Goal: Information Seeking & Learning: Compare options

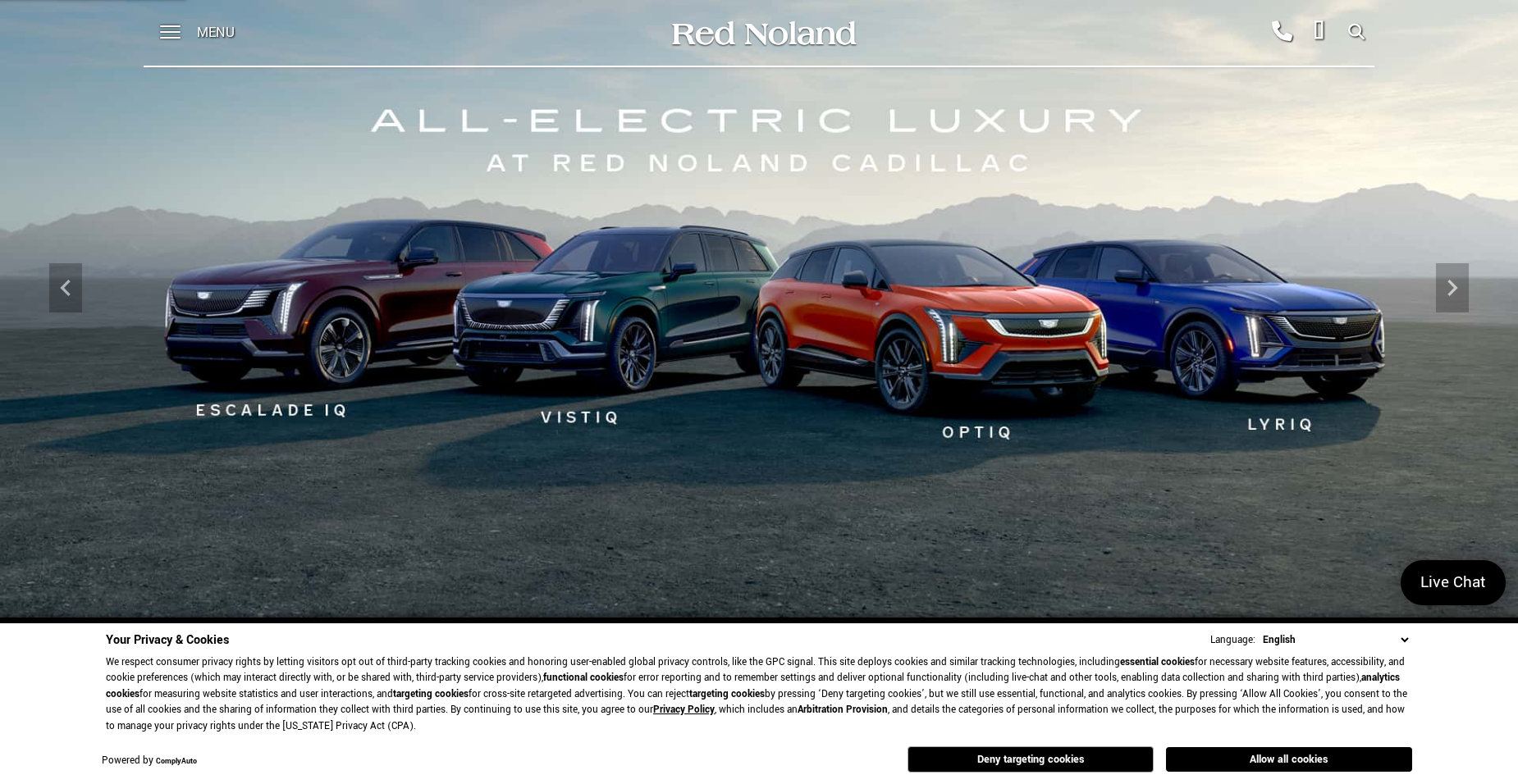
scroll to position [164, 0]
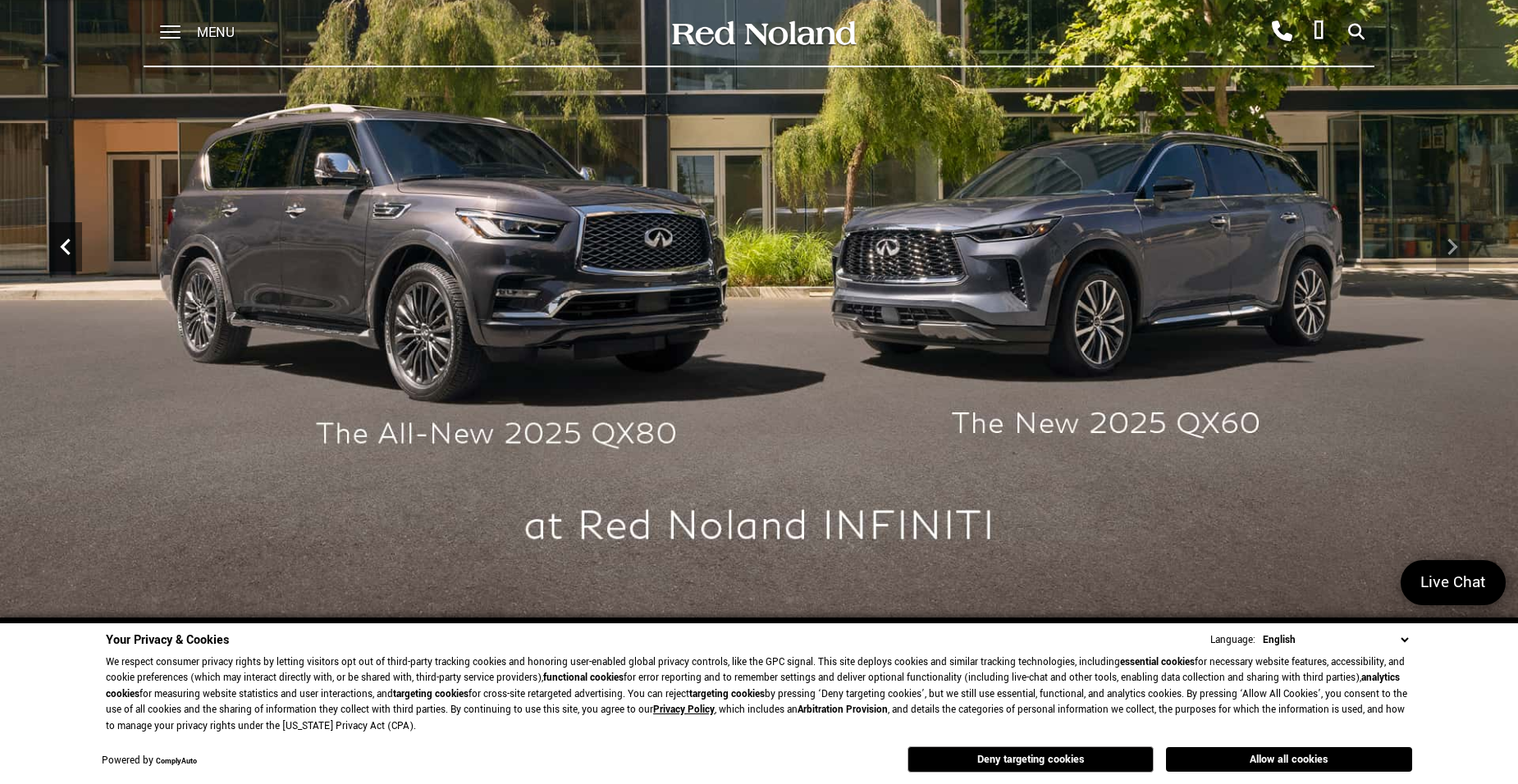
click at [59, 245] on icon "Previous" at bounding box center [66, 247] width 33 height 33
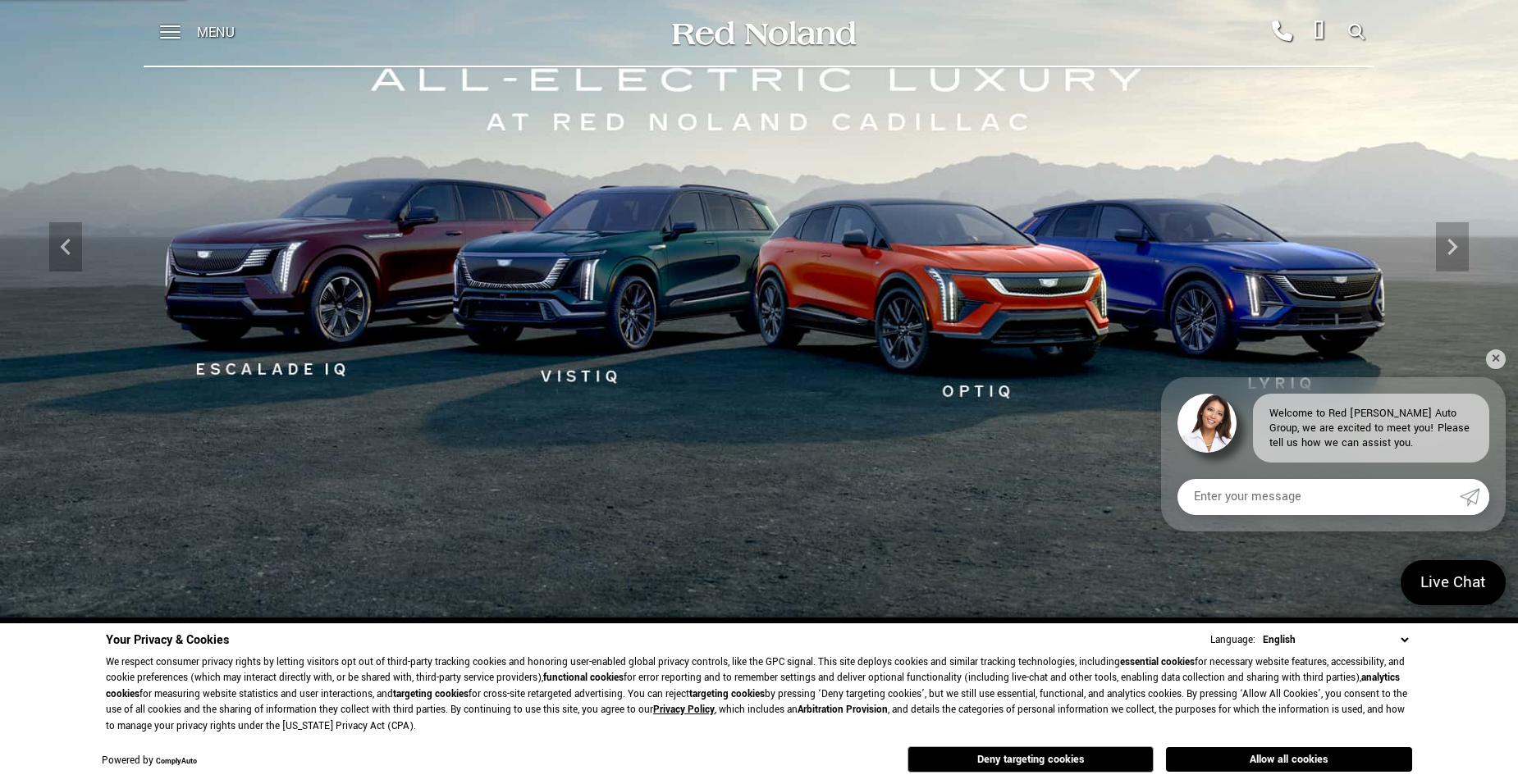
click at [948, 297] on img at bounding box center [759, 246] width 1518 height 854
click at [1497, 356] on link "✕" at bounding box center [1496, 360] width 19 height 19
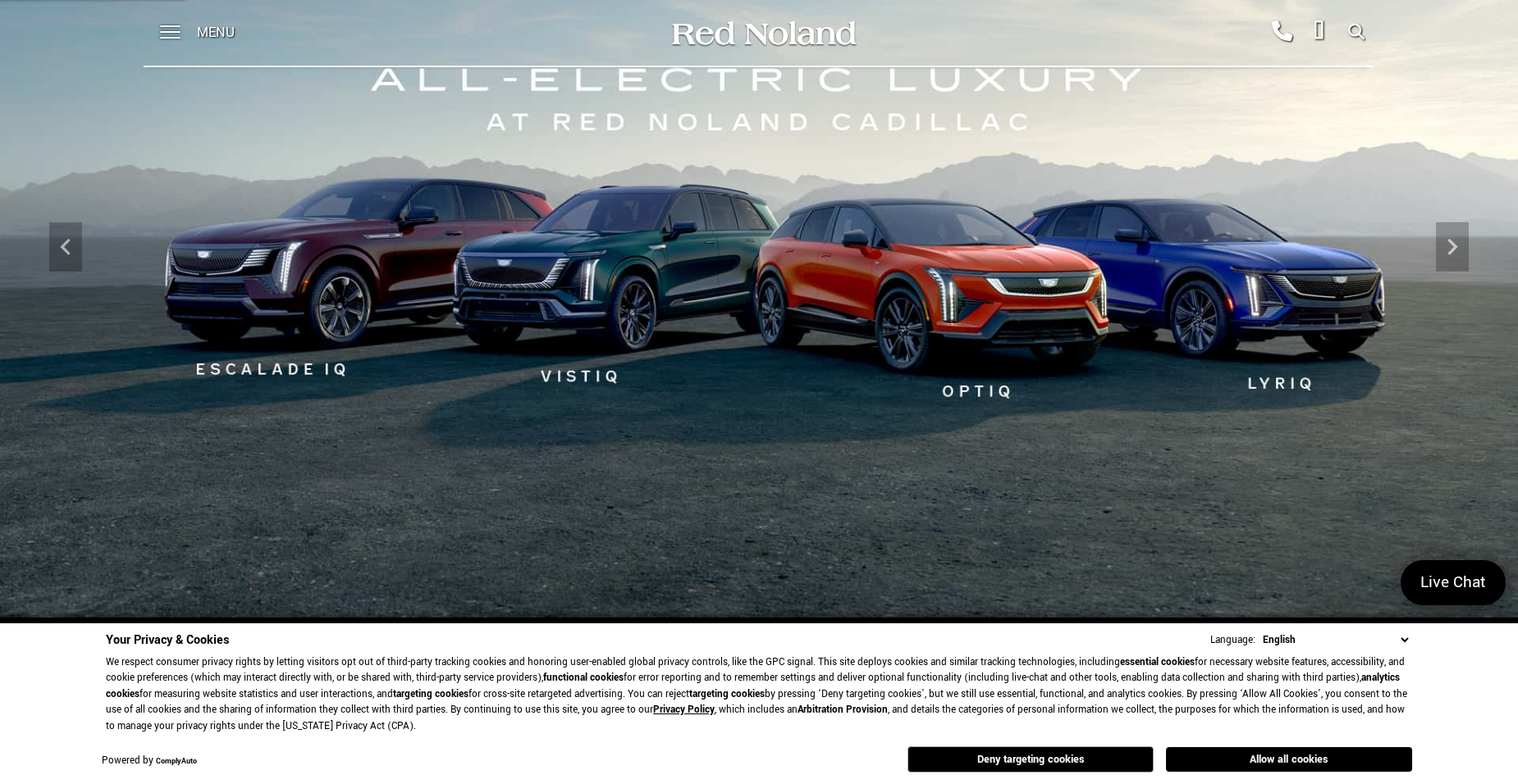
click at [1001, 304] on img at bounding box center [759, 246] width 1518 height 854
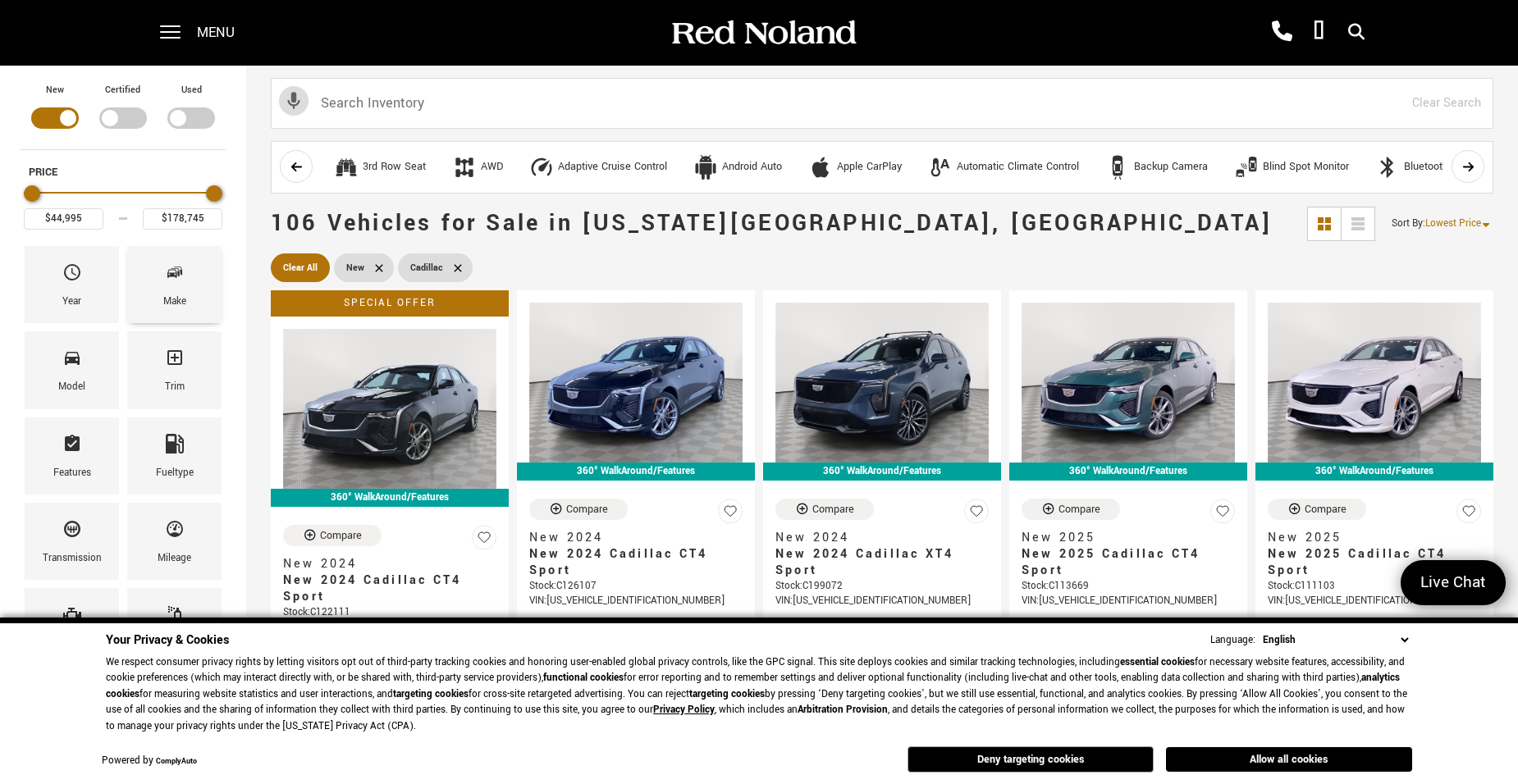
click at [174, 272] on icon "Make" at bounding box center [174, 272] width 19 height 19
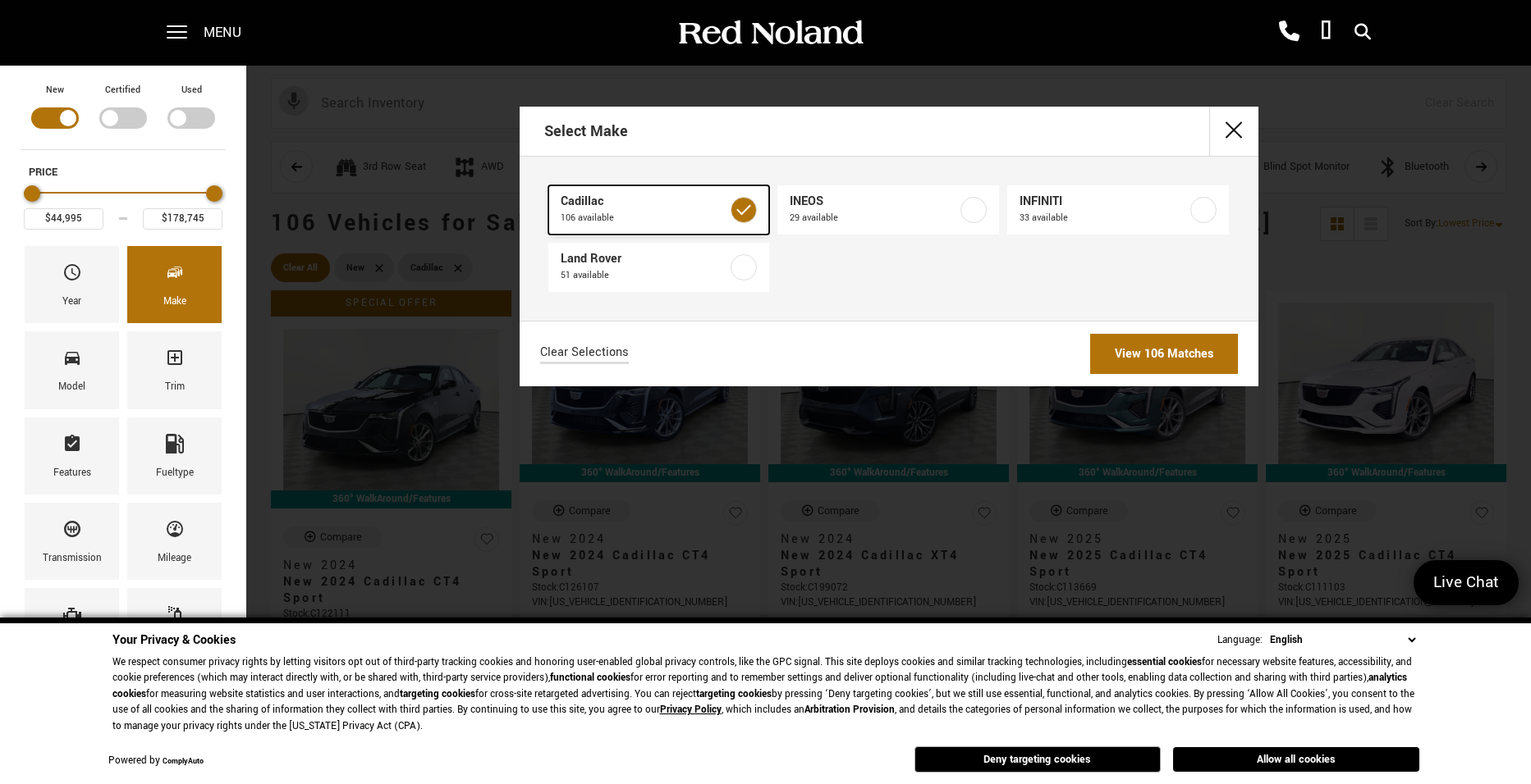
click at [623, 203] on span "Cadillac" at bounding box center [644, 202] width 168 height 16
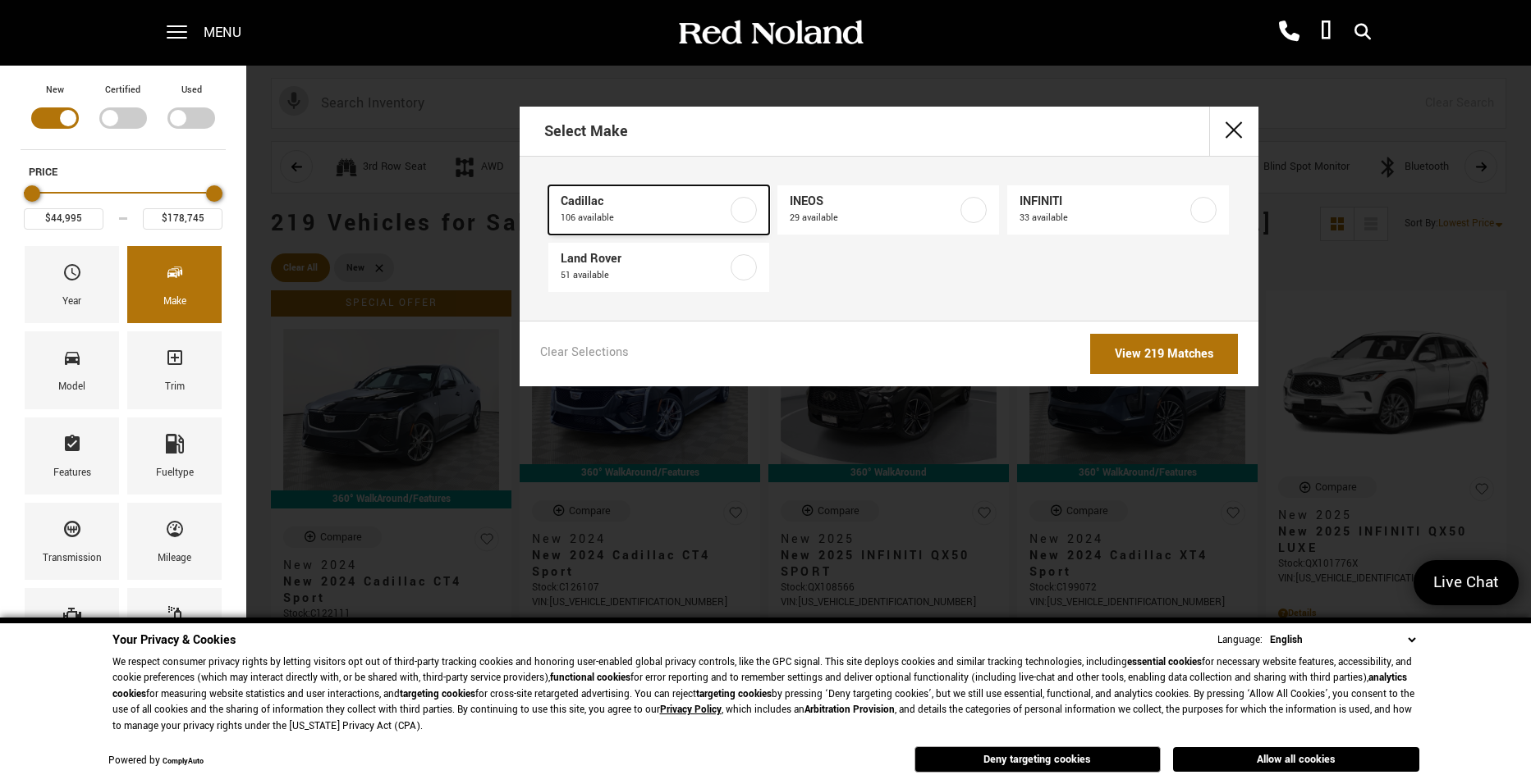
click at [740, 210] on label at bounding box center [743, 209] width 26 height 26
checkbox input "true"
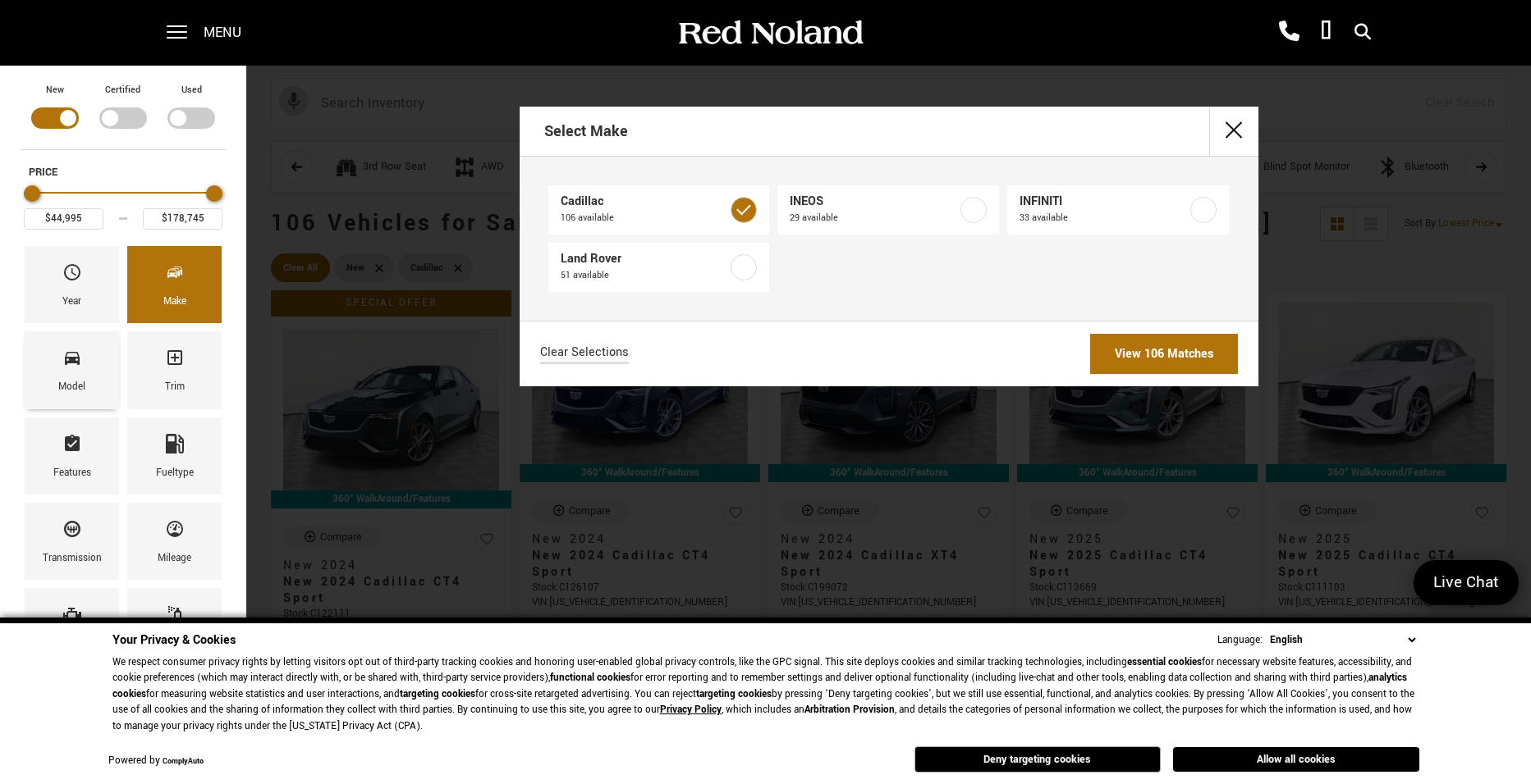
click at [65, 372] on span "Model" at bounding box center [72, 361] width 19 height 35
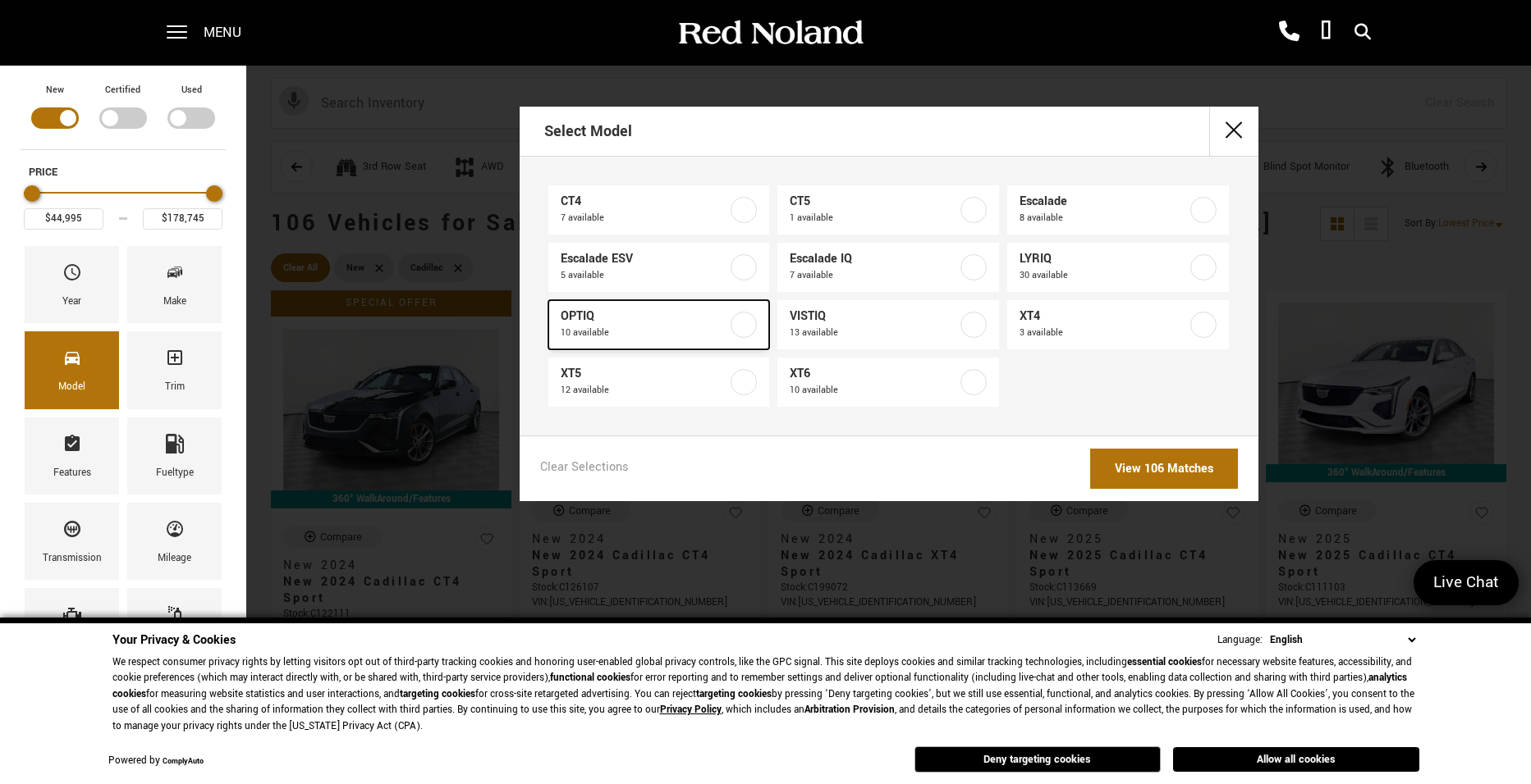
click at [585, 312] on span "OPTIQ" at bounding box center [644, 316] width 168 height 16
type input "$54,990"
type input "$59,740"
checkbox input "true"
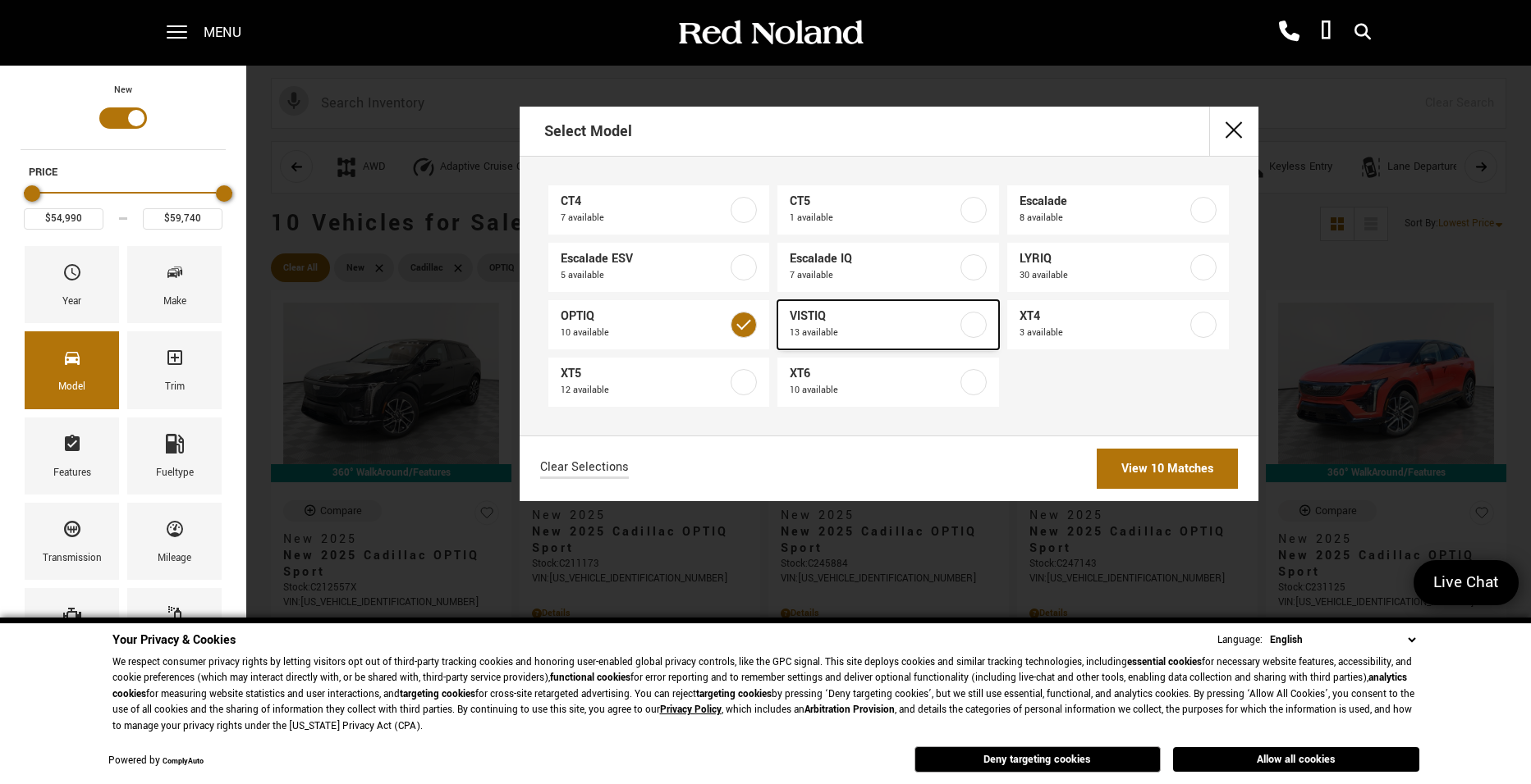
click at [820, 318] on span "VISTIQ" at bounding box center [873, 316] width 168 height 16
type input "$99,315"
checkbox input "true"
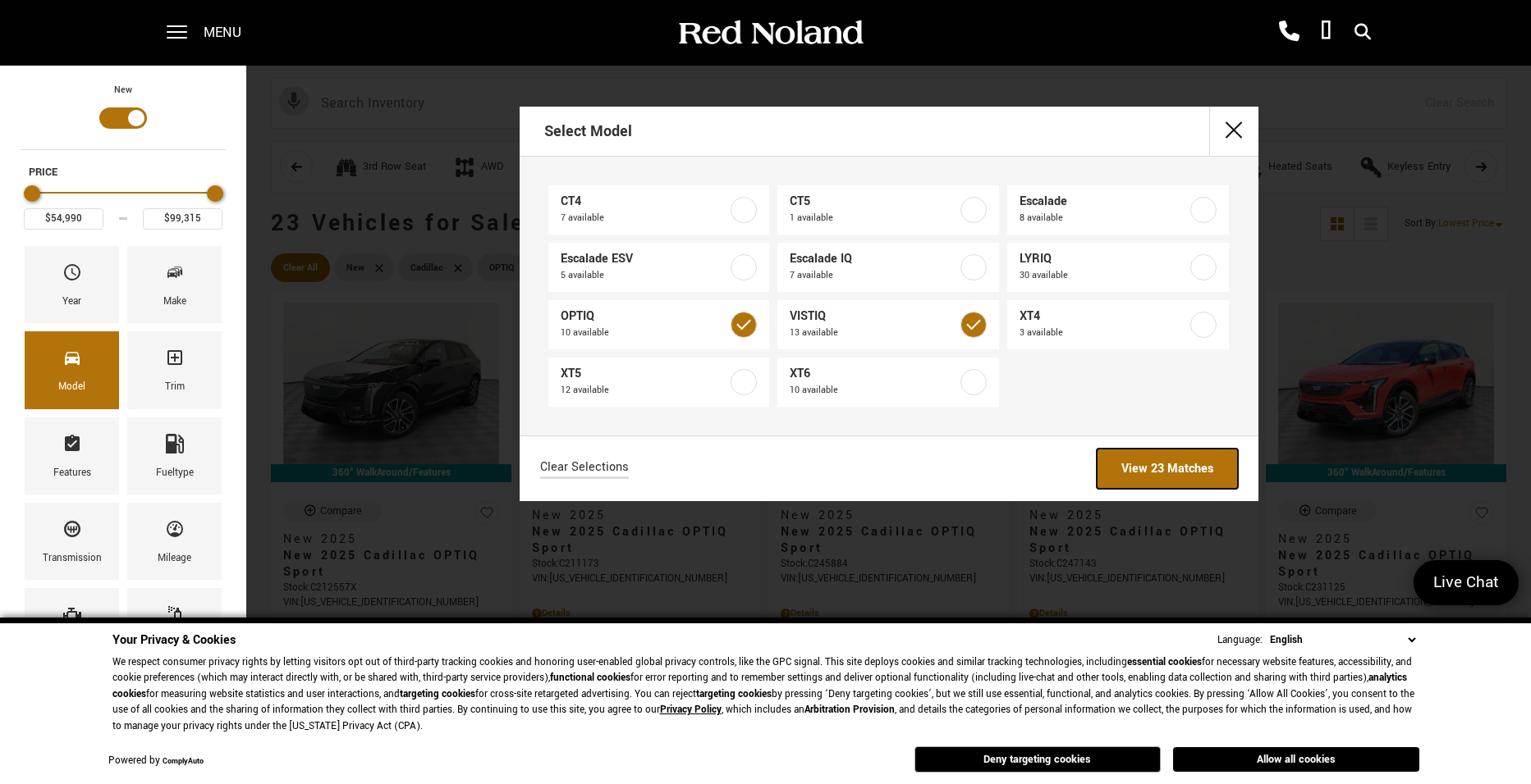
click at [1141, 466] on link "View 23 Matches" at bounding box center [1167, 468] width 142 height 40
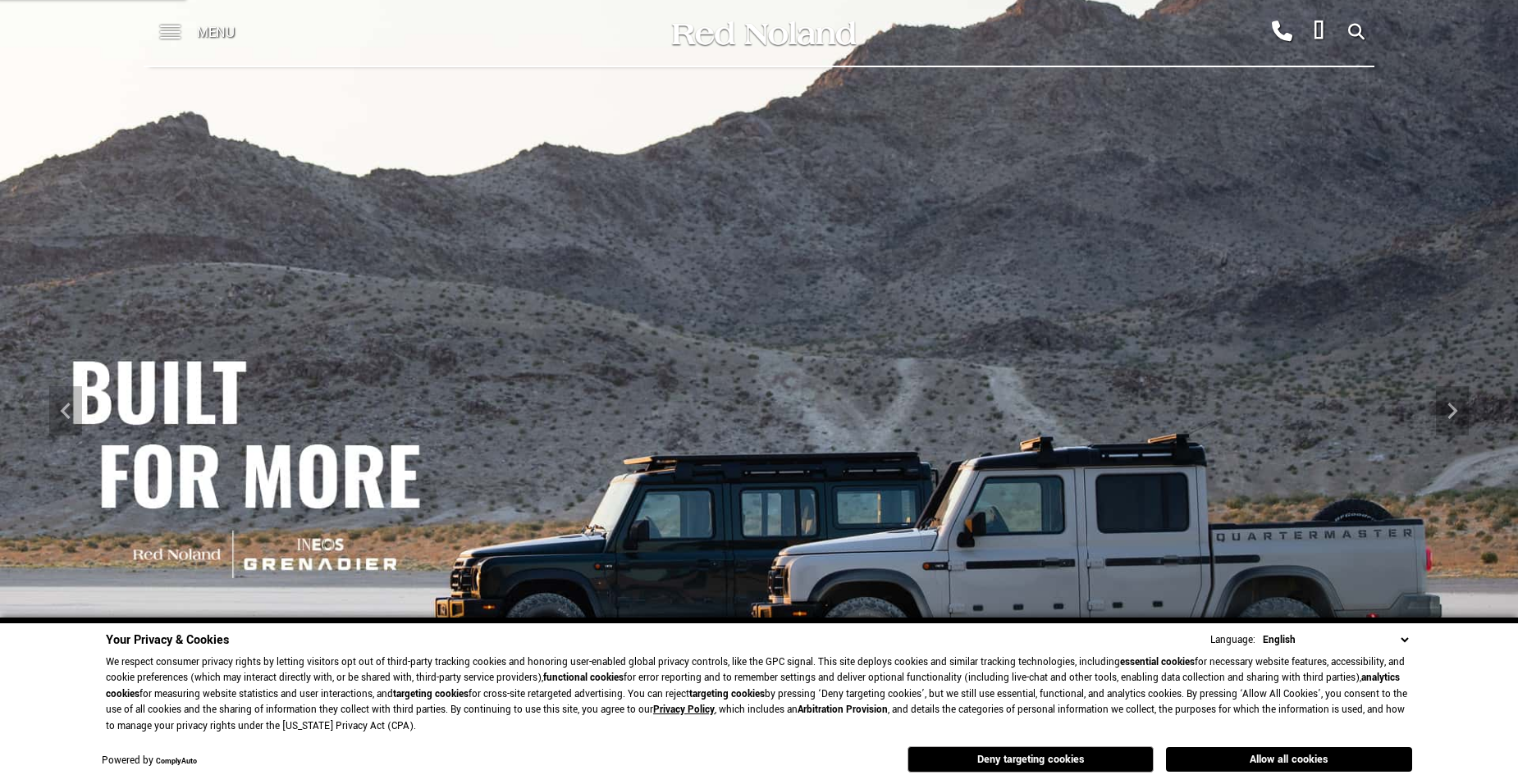
scroll to position [164, 0]
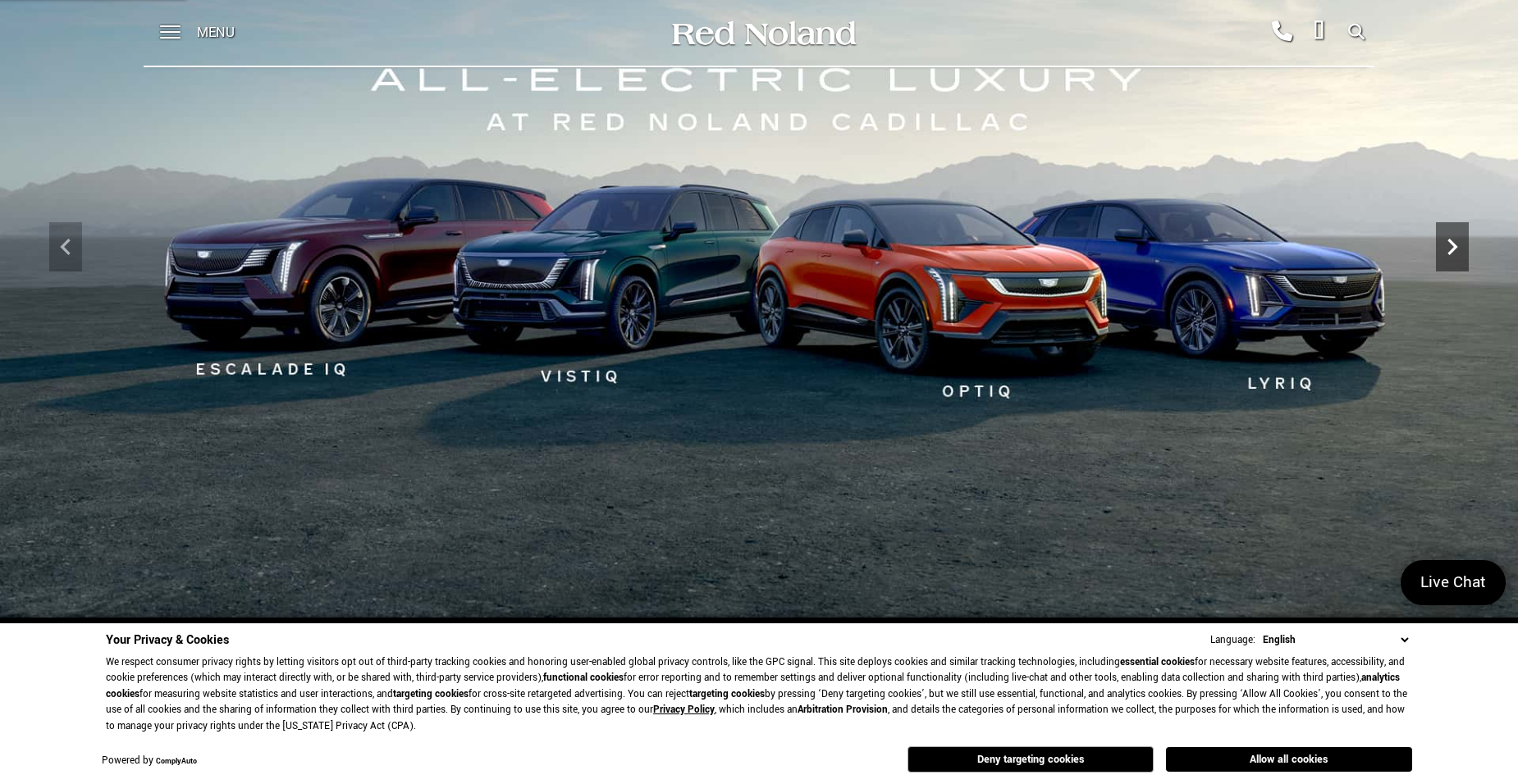
click at [1455, 253] on icon "Next" at bounding box center [1452, 247] width 33 height 33
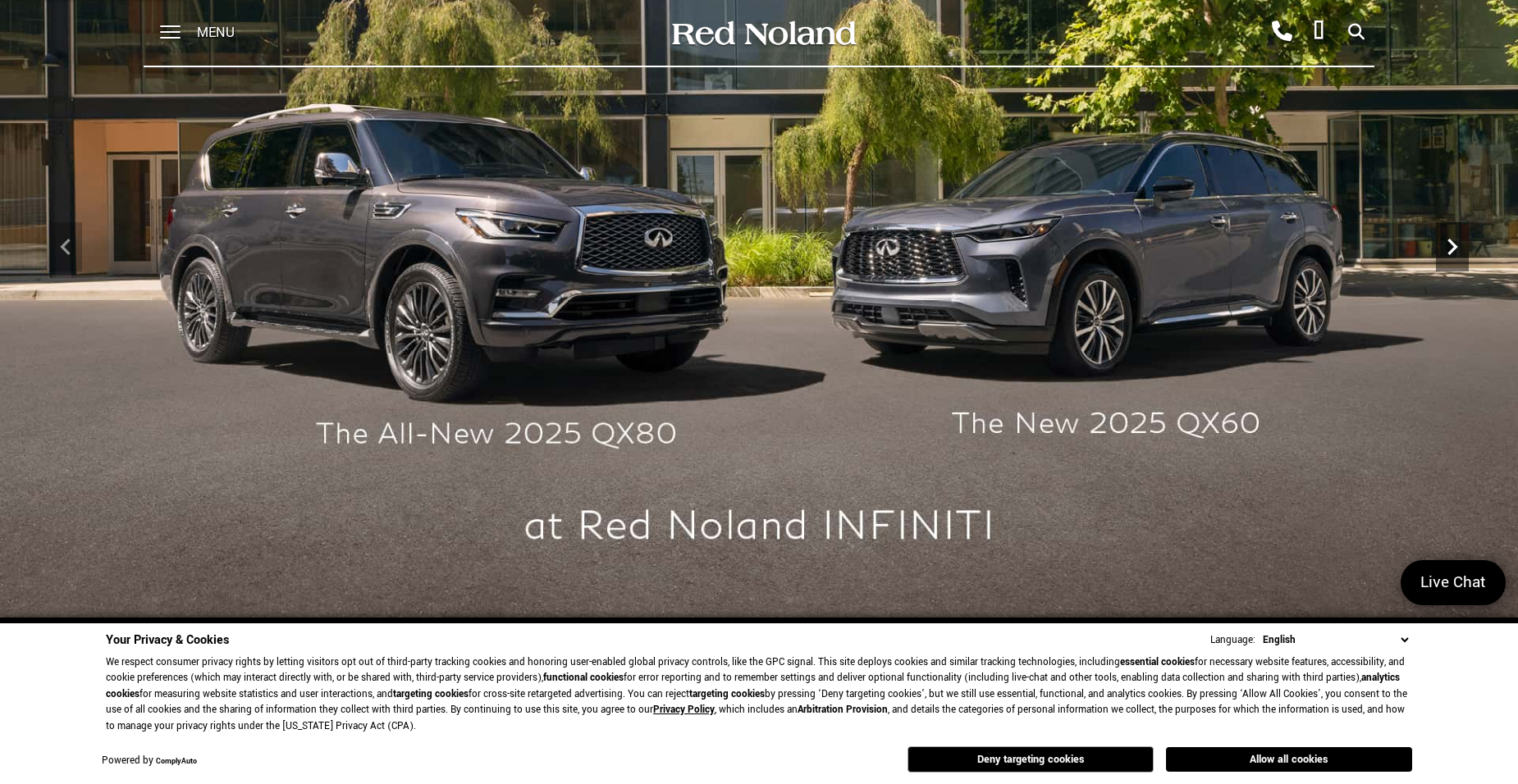
click at [1458, 247] on icon "Next" at bounding box center [1452, 247] width 33 height 33
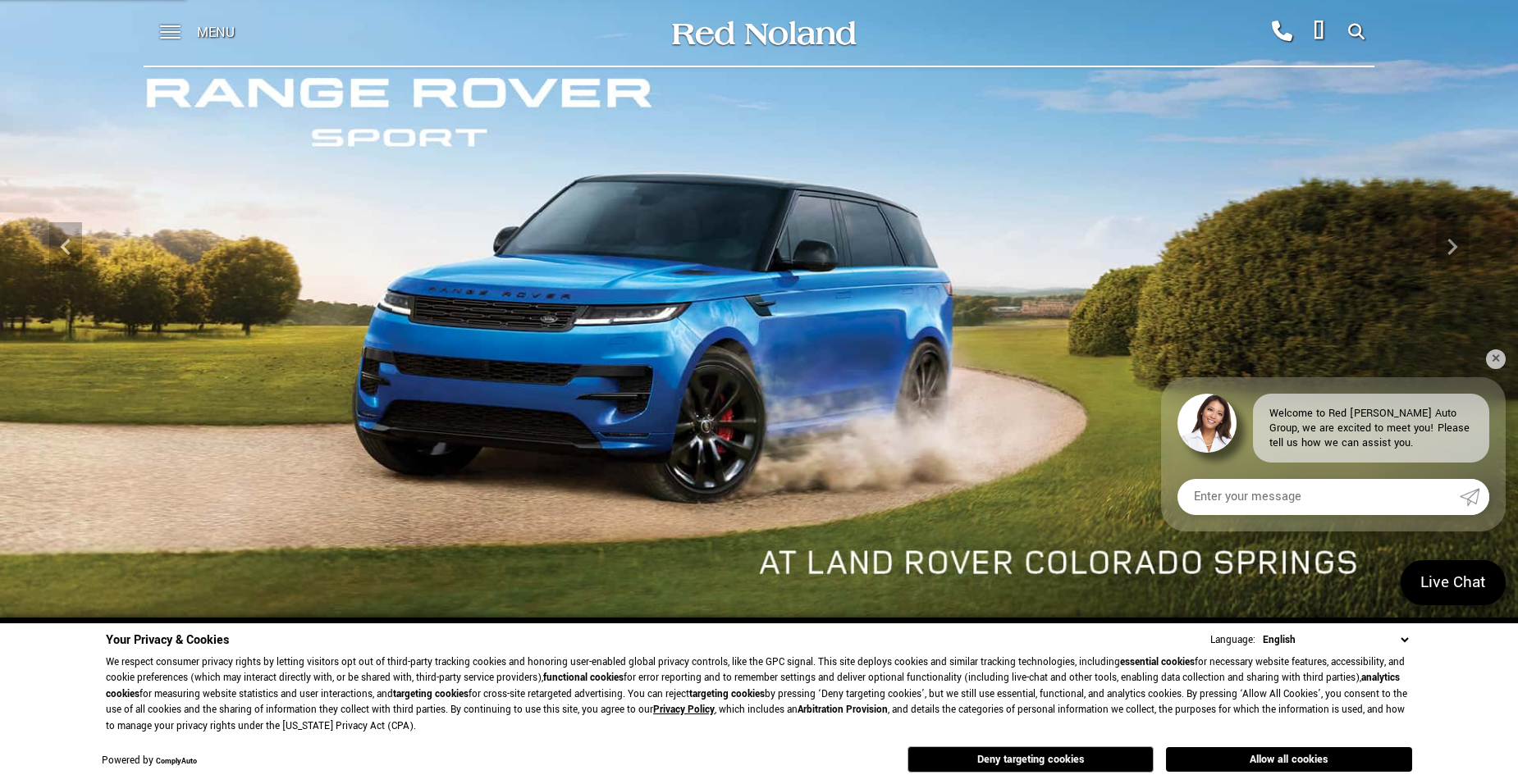
click at [661, 334] on img at bounding box center [759, 246] width 1518 height 854
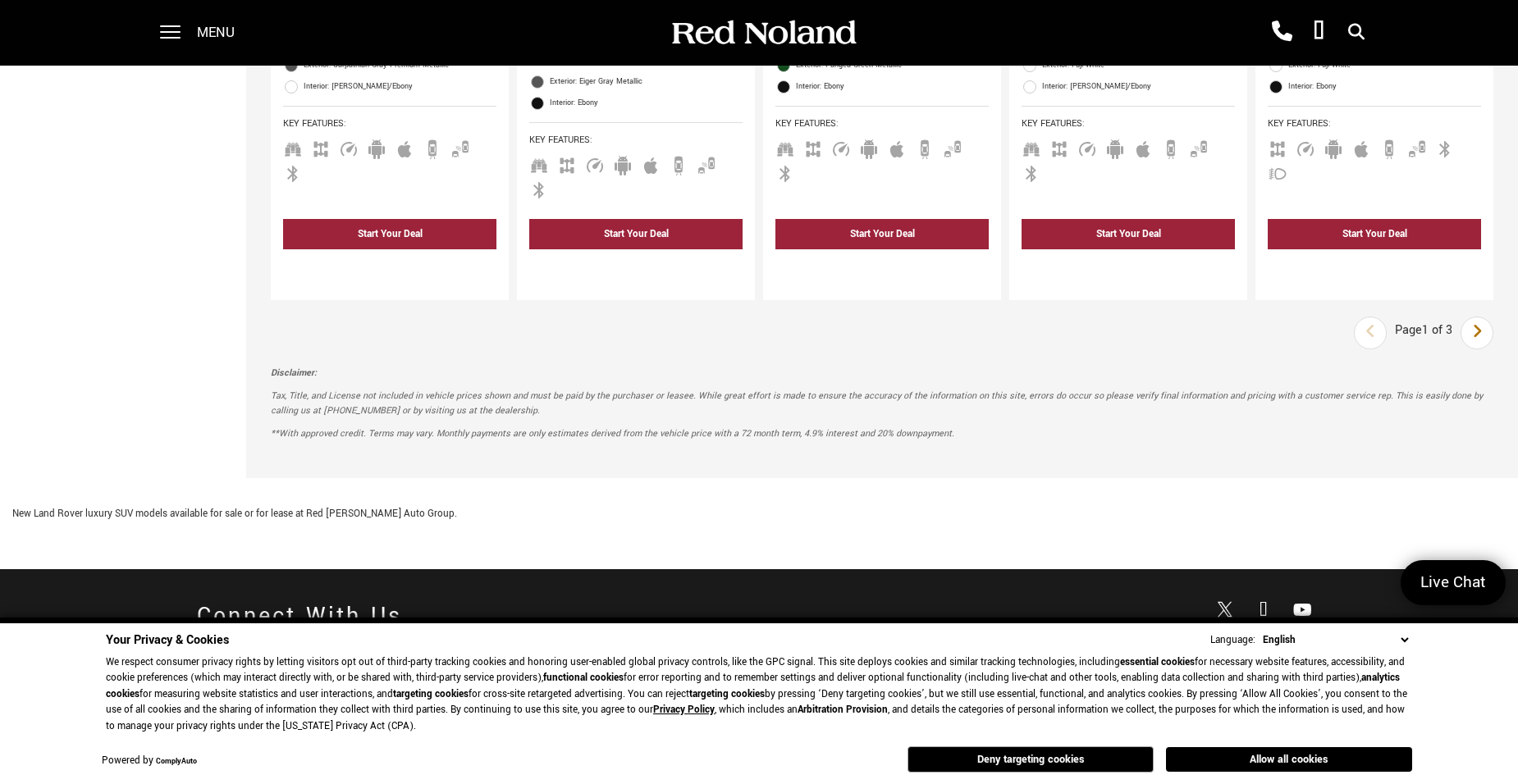
scroll to position [2543, 0]
